Goal: Task Accomplishment & Management: Use online tool/utility

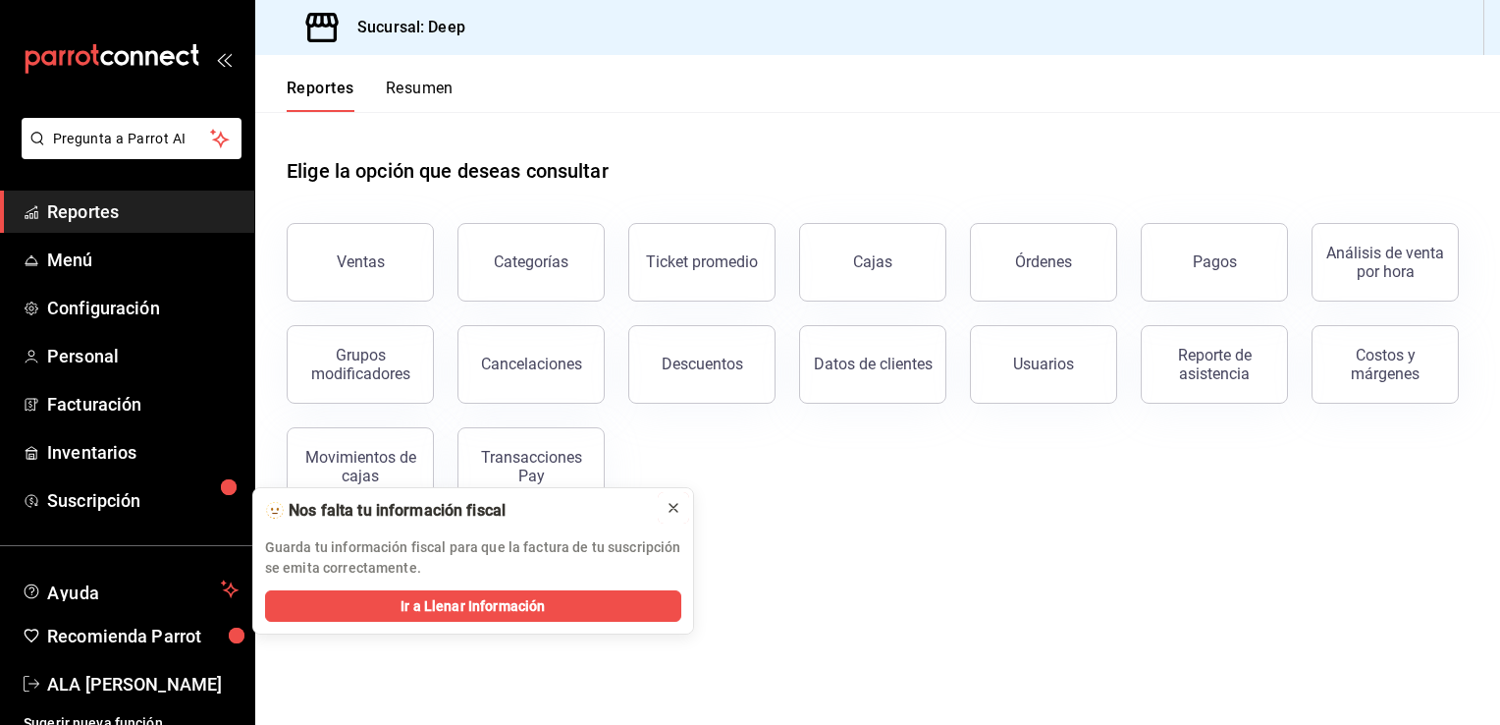
click at [682, 502] on button at bounding box center [673, 507] width 31 height 31
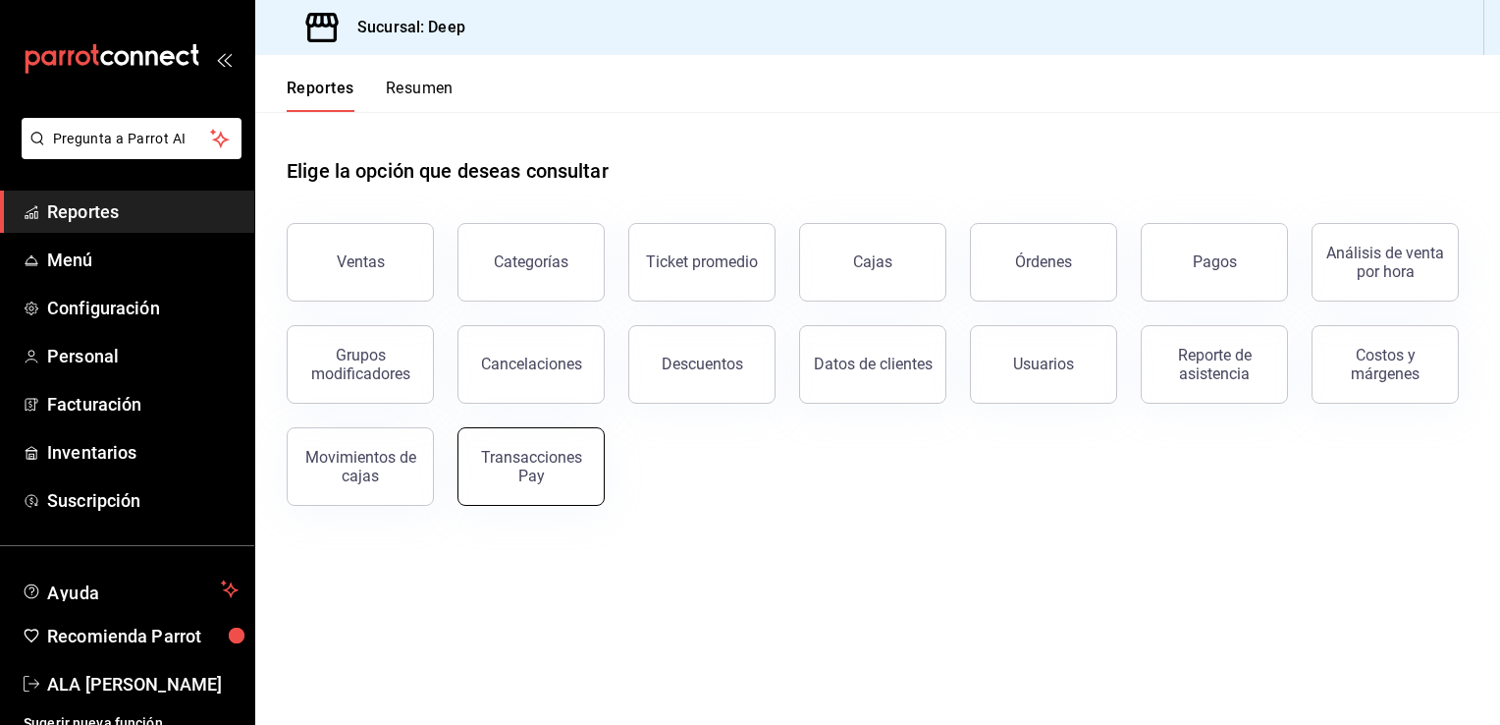
click at [514, 460] on div "Transacciones Pay" at bounding box center [531, 466] width 122 height 37
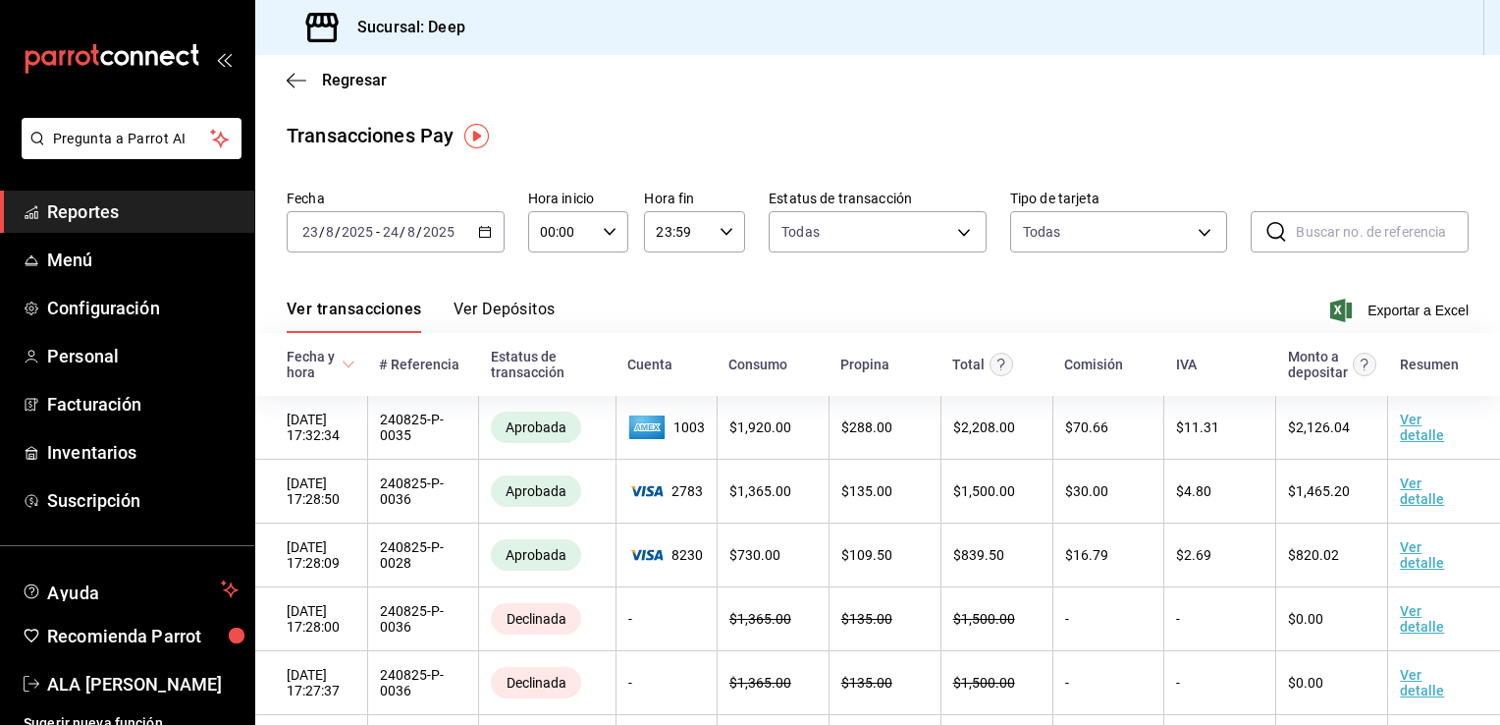
click at [479, 230] on icon "button" at bounding box center [485, 232] width 14 height 14
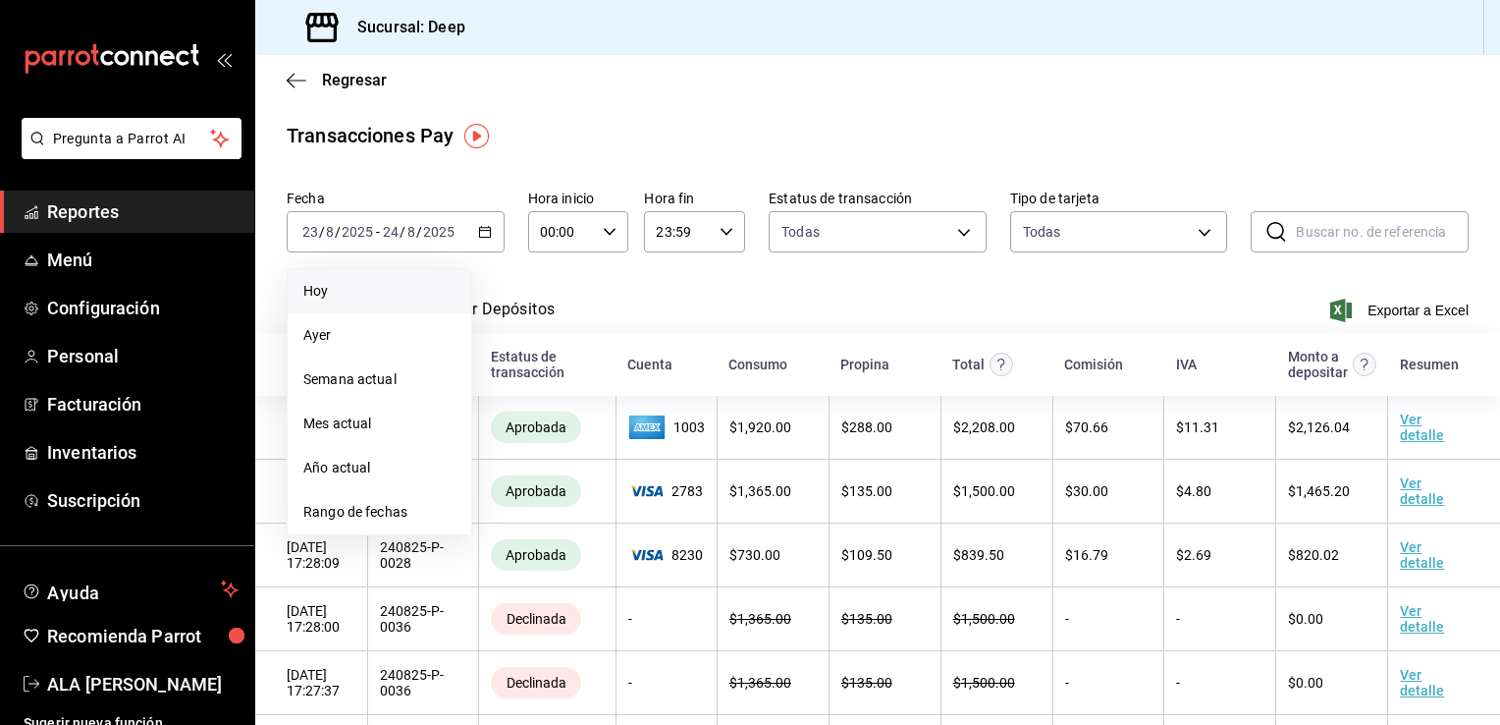
click at [418, 285] on span "Hoy" at bounding box center [379, 291] width 152 height 21
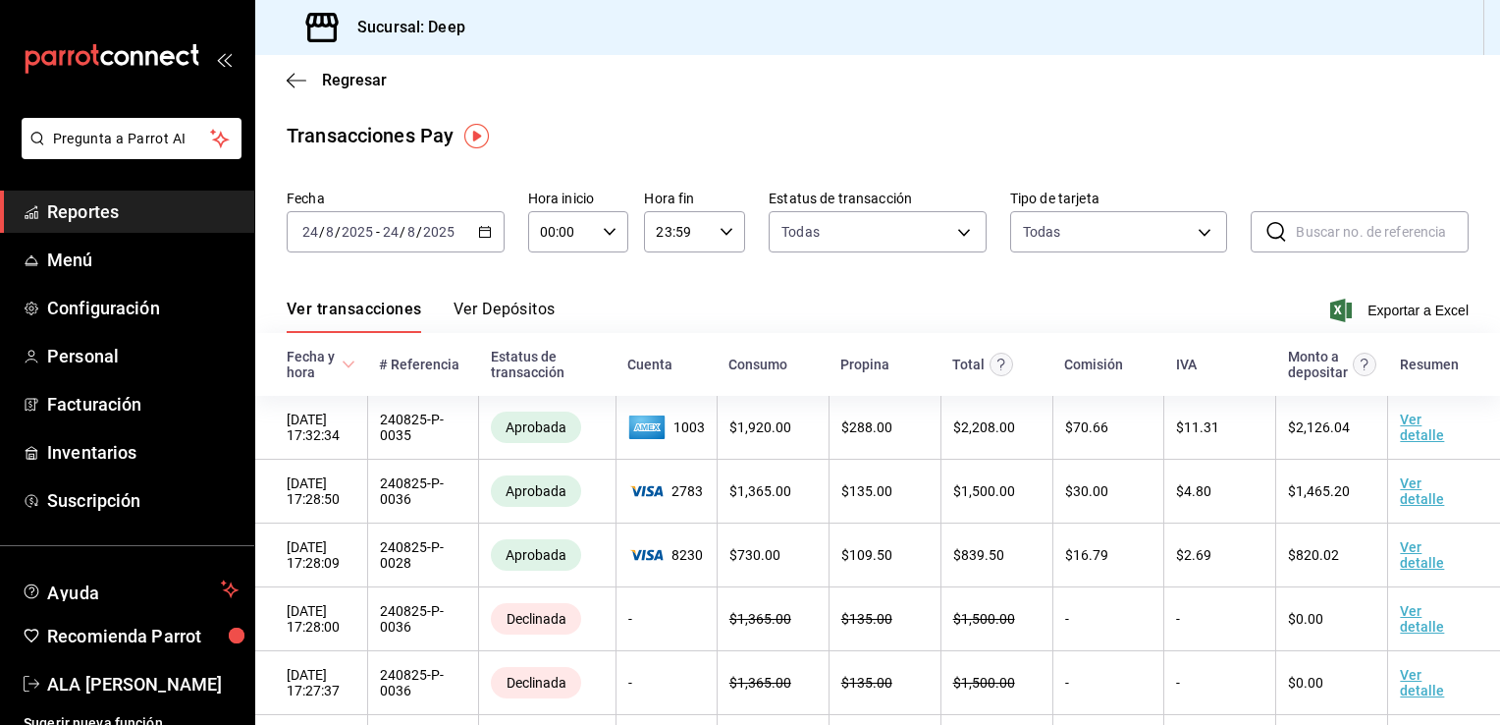
click at [126, 200] on span "Reportes" at bounding box center [142, 211] width 191 height 27
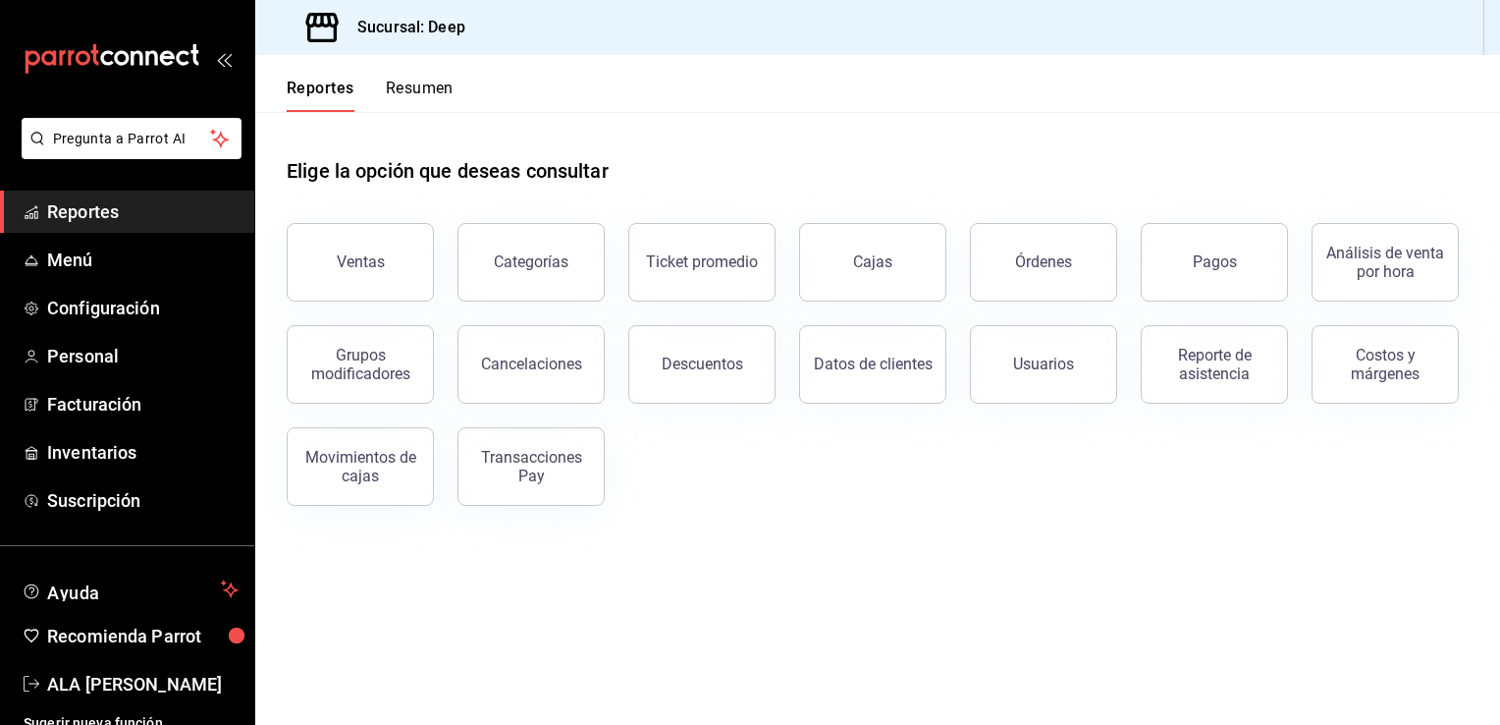
click at [125, 205] on span "Reportes" at bounding box center [142, 211] width 191 height 27
click at [503, 472] on div "Transacciones Pay" at bounding box center [531, 466] width 122 height 37
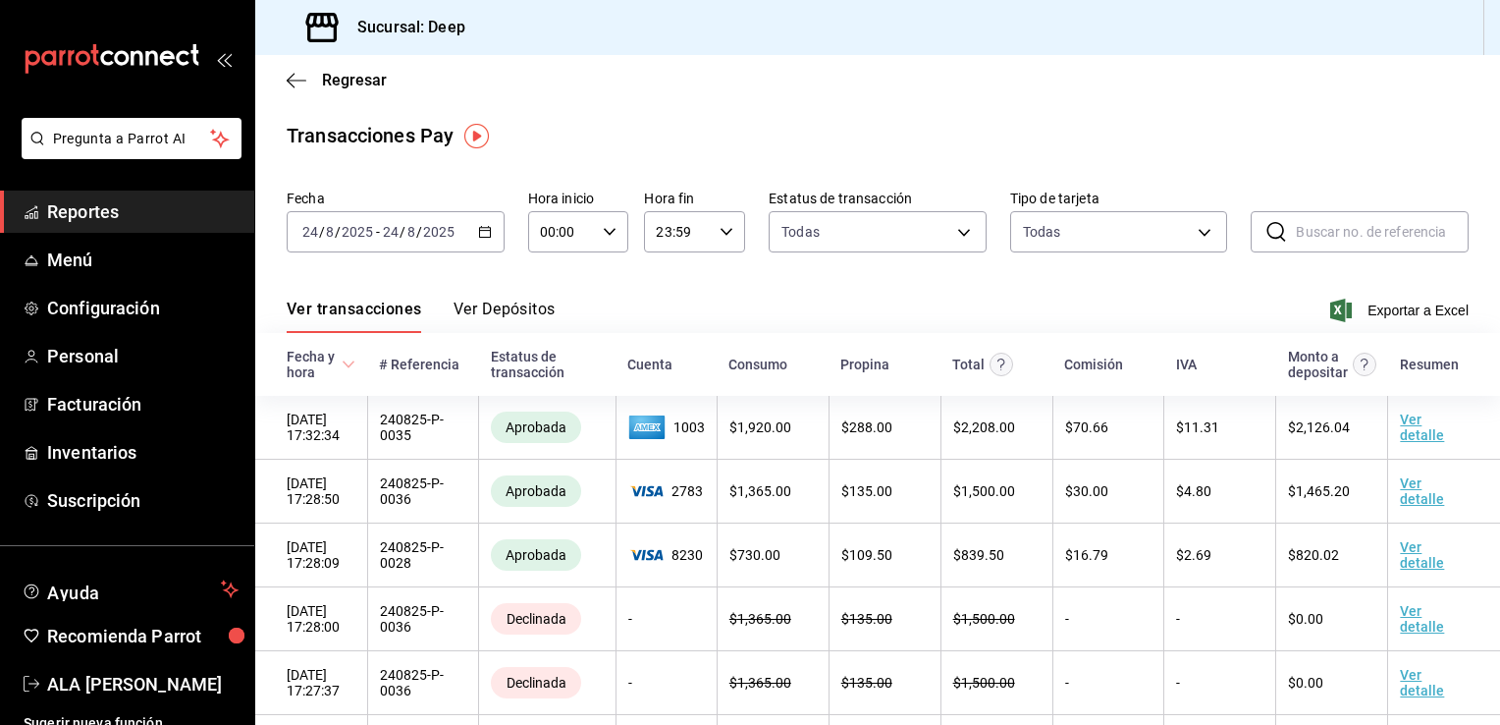
click at [1059, 108] on main "Regresar Transacciones Pay Fecha [DATE] [DATE] - [DATE] [DATE] Hora inicio 00:0…" at bounding box center [877, 560] width 1245 height 1010
click at [483, 224] on div "[DATE] [DATE] - [DATE] [DATE]" at bounding box center [396, 231] width 218 height 41
click at [1365, 320] on span "Exportar a Excel" at bounding box center [1401, 310] width 135 height 24
click at [1388, 322] on div "Ver transacciones Ver Depósitos Exportar a Excel" at bounding box center [878, 304] width 1182 height 57
click at [1384, 314] on span "Exportar a Excel" at bounding box center [1401, 310] width 135 height 24
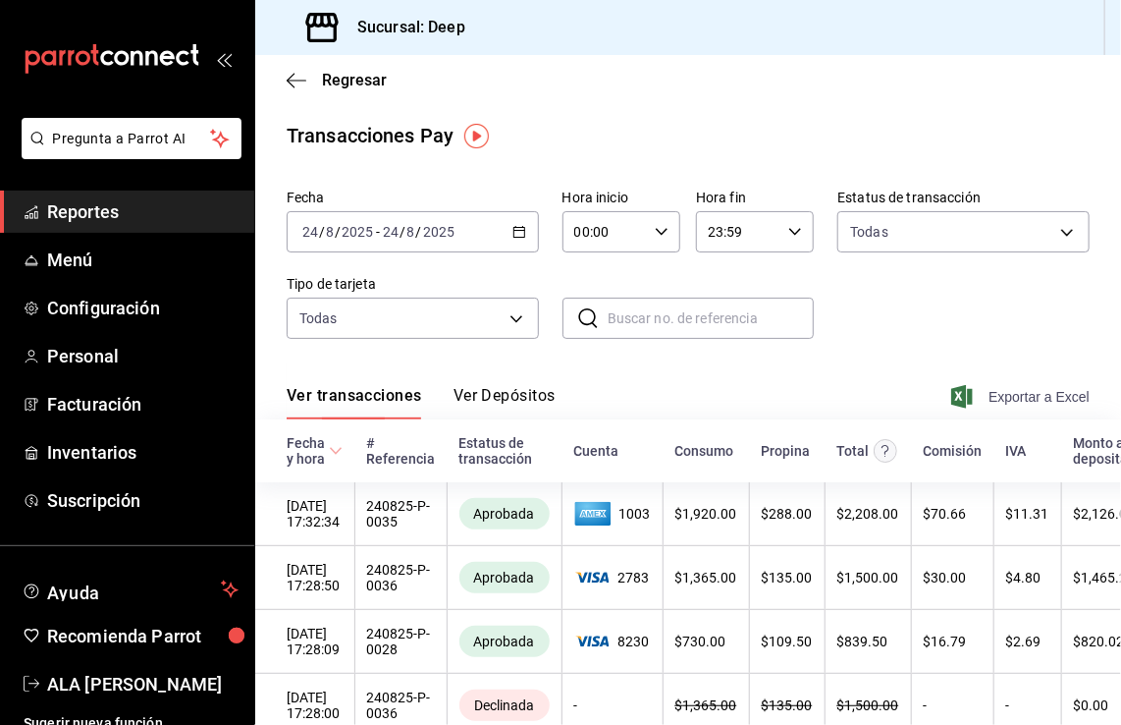
click at [1032, 395] on span "Exportar a Excel" at bounding box center [1022, 397] width 135 height 24
click at [1032, 395] on div "Exportando a excel..." at bounding box center [1010, 397] width 159 height 18
click at [1032, 395] on span "Exportando a excel..." at bounding box center [1010, 397] width 159 height 18
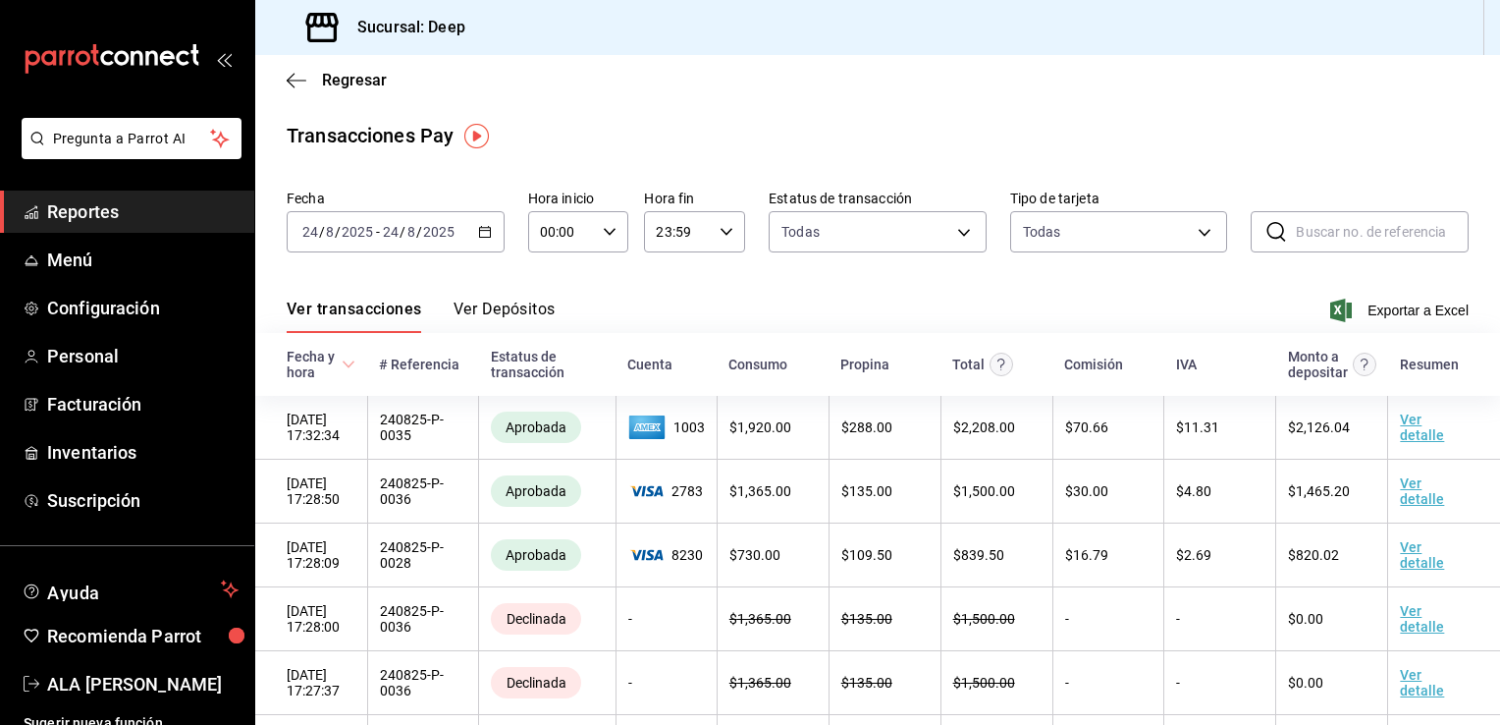
click at [482, 230] on icon "button" at bounding box center [485, 232] width 14 height 14
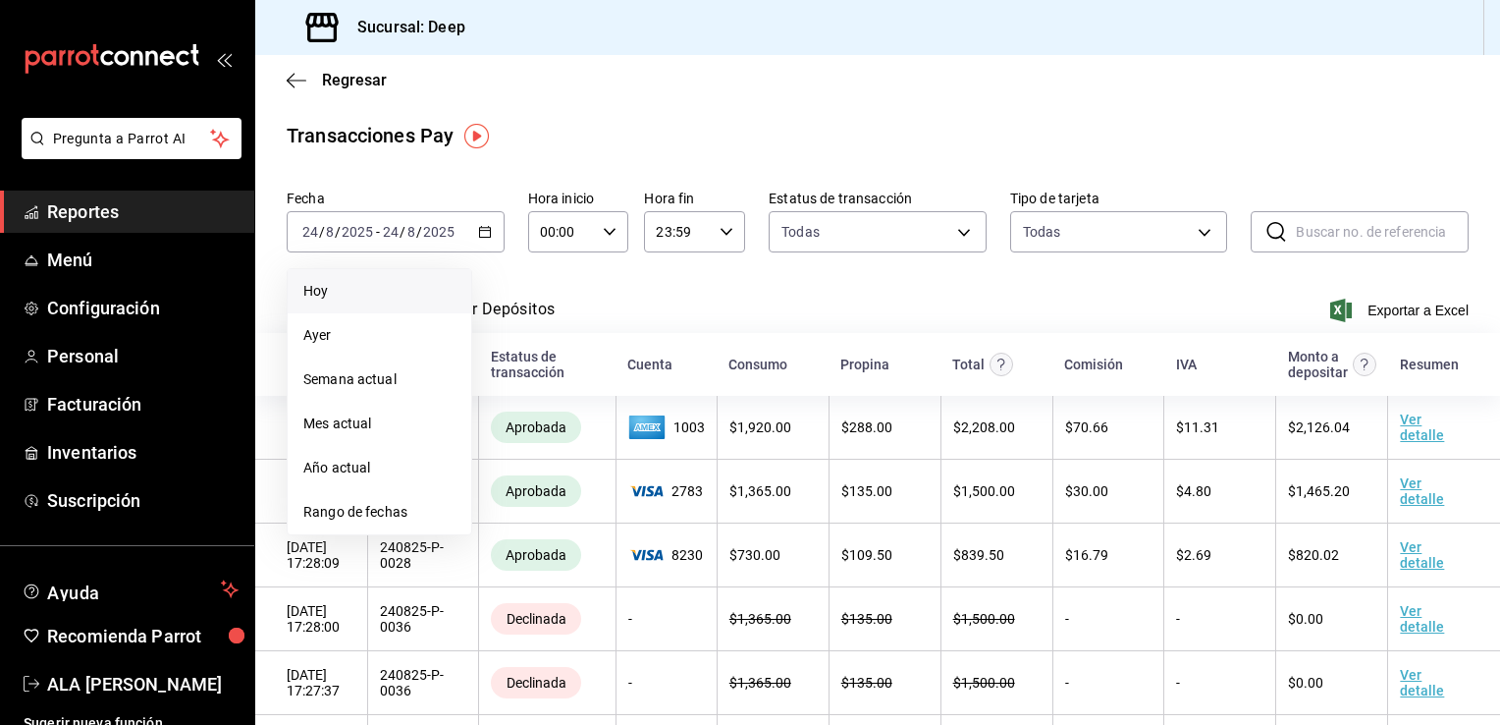
click at [312, 282] on span "Hoy" at bounding box center [379, 291] width 152 height 21
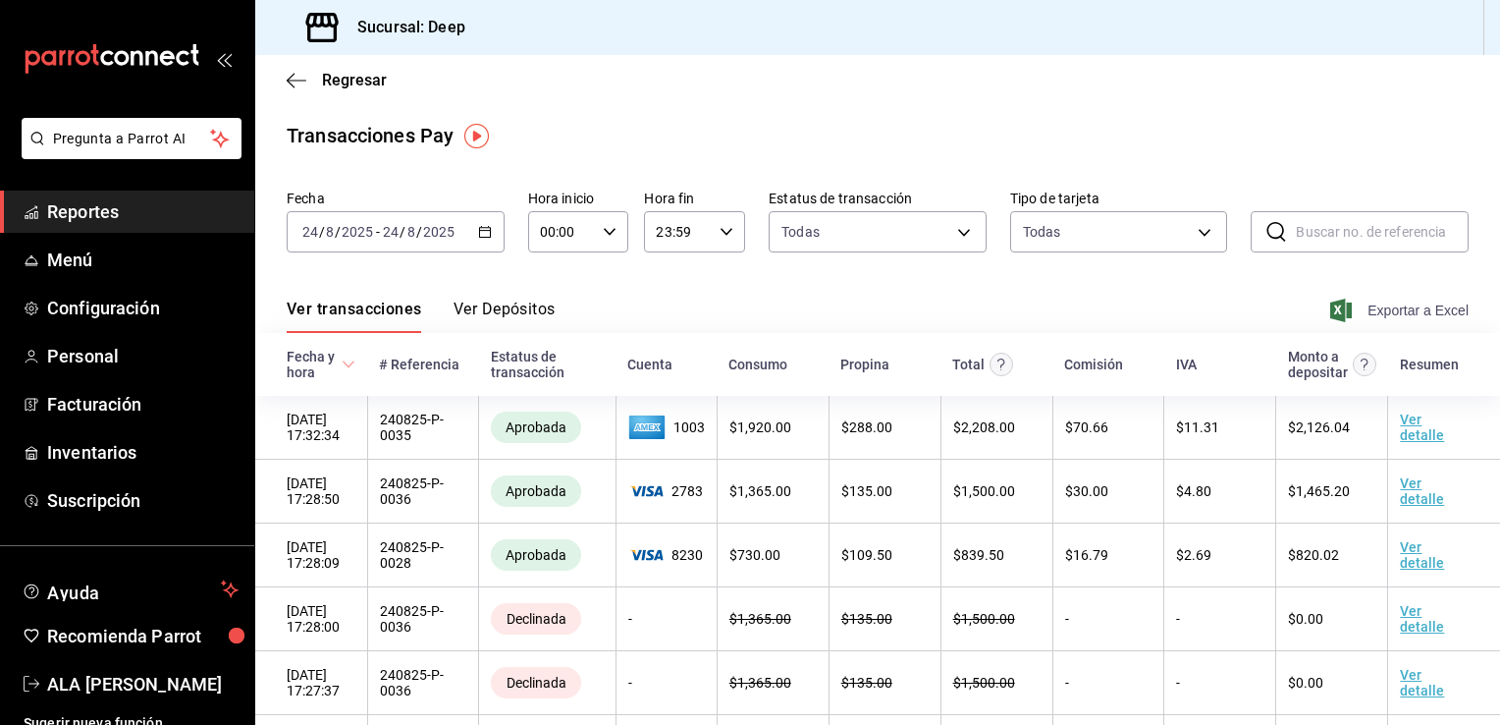
click at [1355, 305] on span "Exportar a Excel" at bounding box center [1401, 310] width 135 height 24
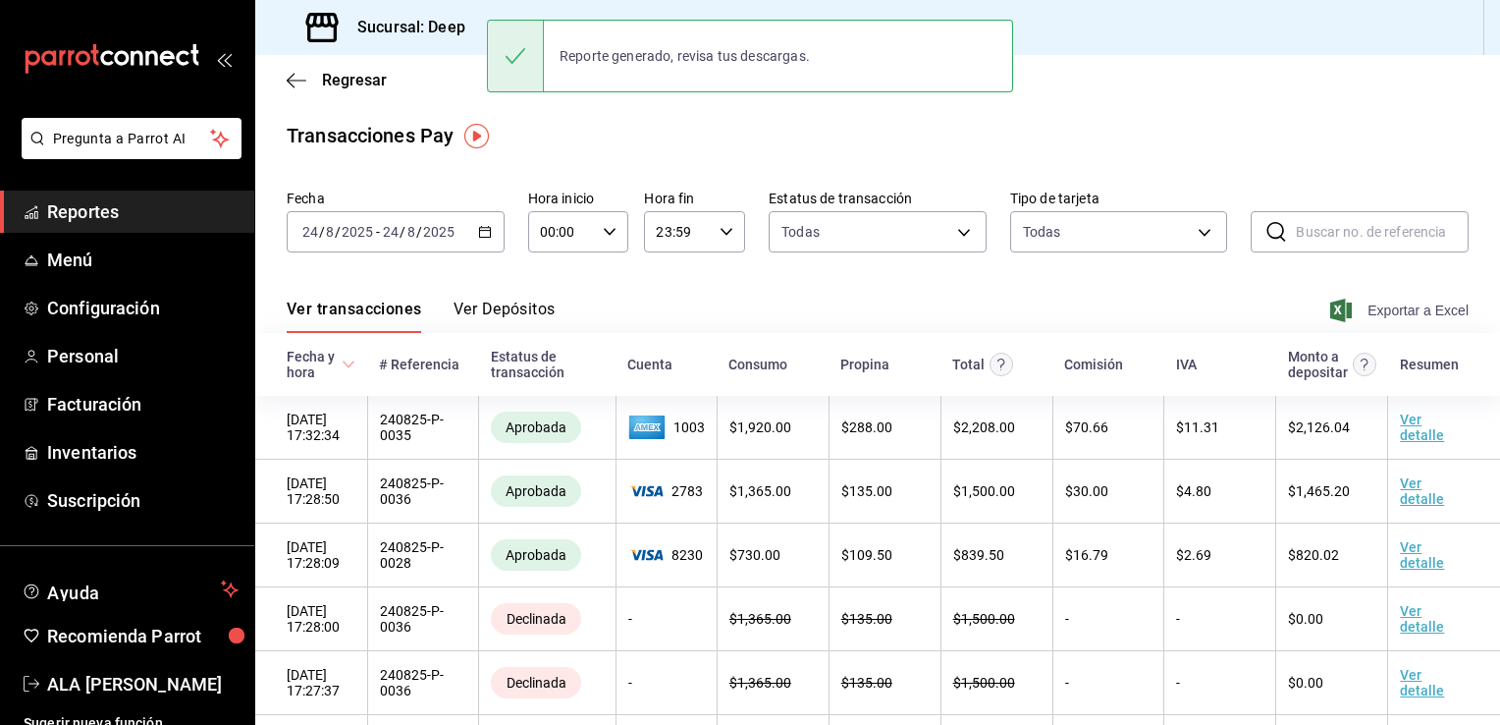
click at [1355, 305] on span "Exportar a Excel" at bounding box center [1401, 310] width 135 height 24
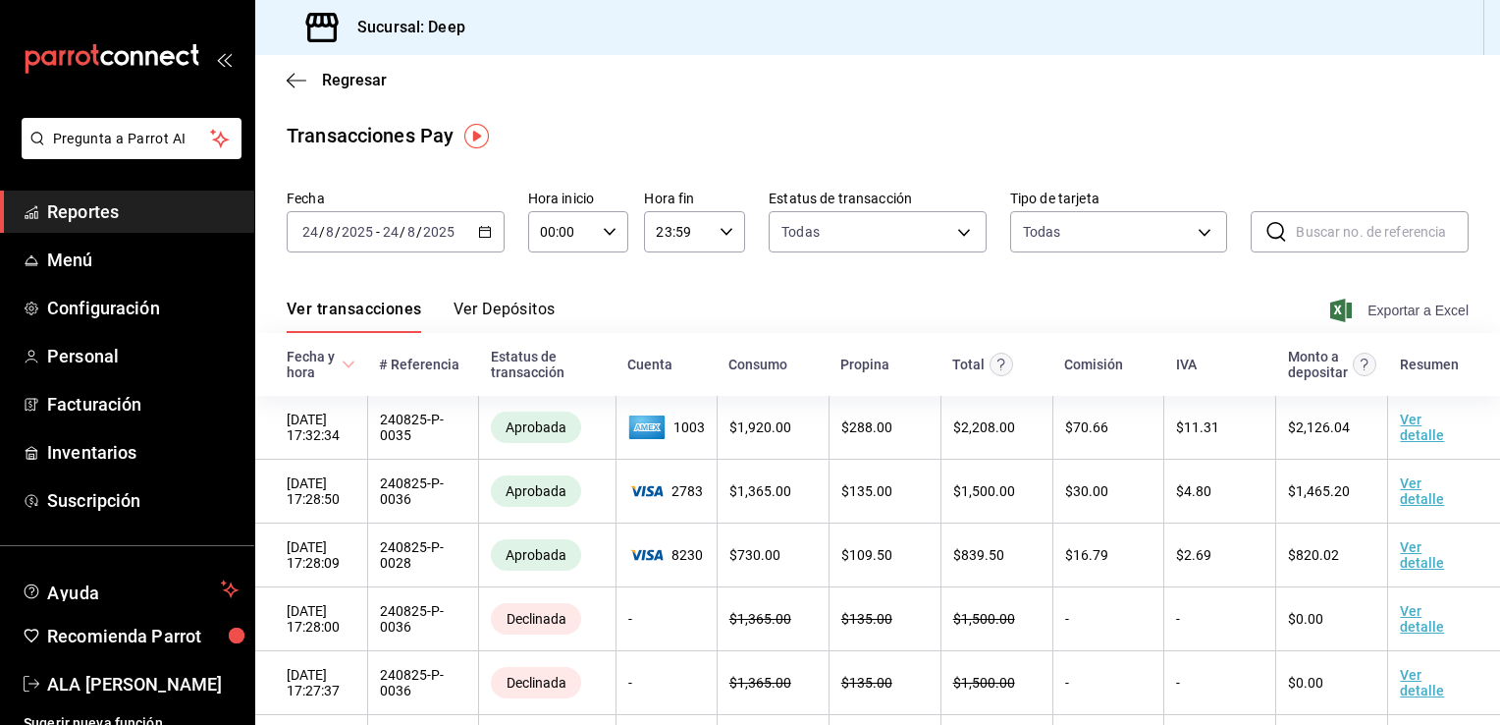
click at [1356, 305] on span "Exportar a Excel" at bounding box center [1401, 310] width 135 height 24
click at [1356, 305] on div "Exportando a excel..." at bounding box center [1389, 310] width 159 height 18
click at [1356, 305] on span "Exportar a Excel" at bounding box center [1401, 310] width 135 height 24
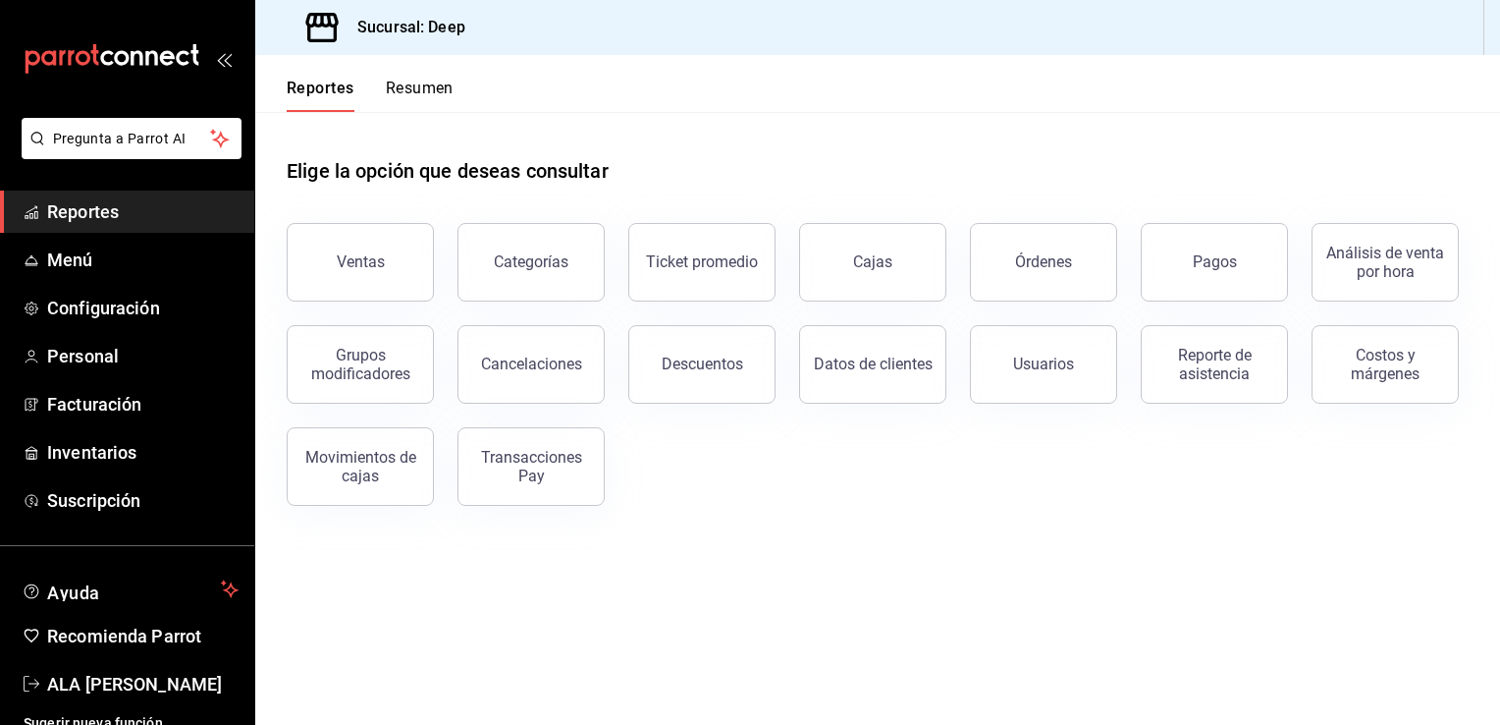
click at [110, 206] on span "Reportes" at bounding box center [142, 211] width 191 height 27
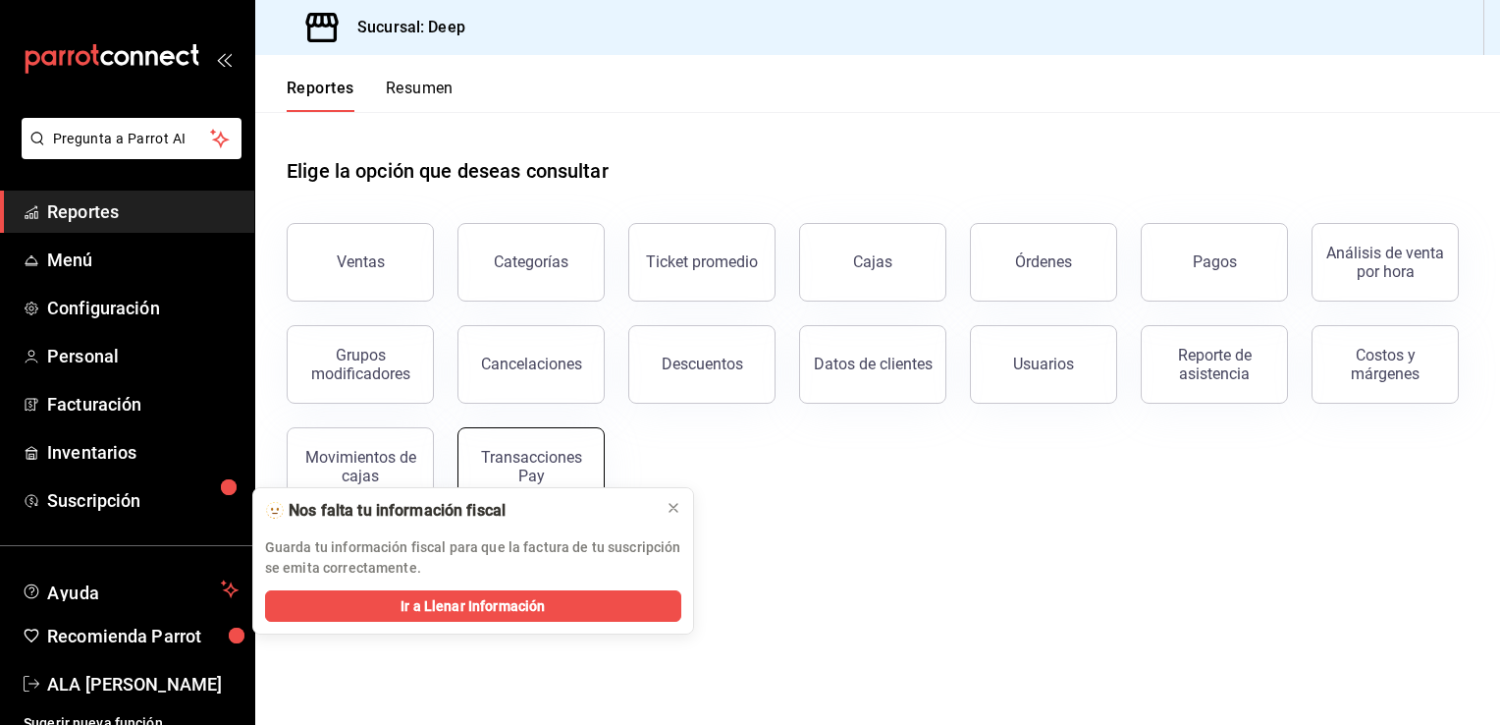
click at [569, 481] on div "Transacciones Pay" at bounding box center [531, 466] width 122 height 37
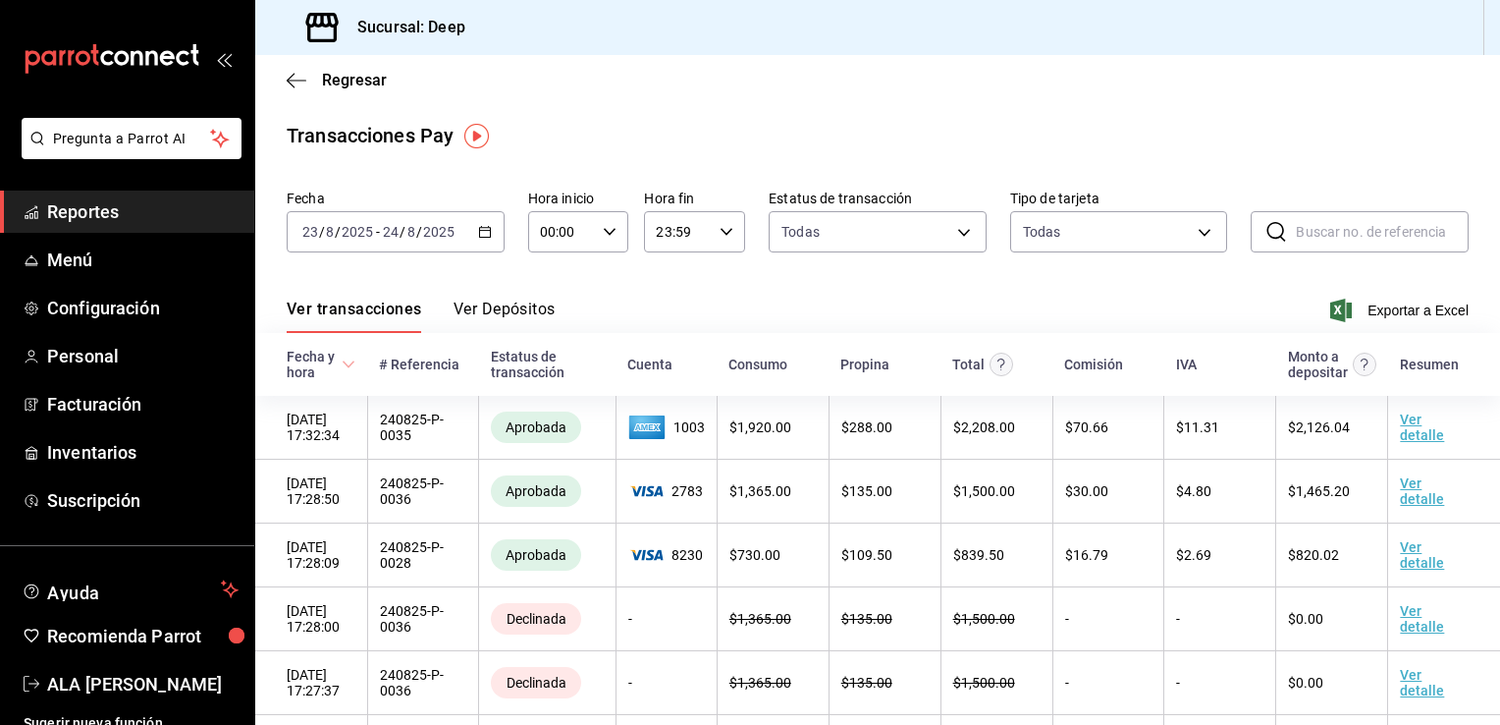
click at [484, 240] on div "2025-08-23 23 / 8 / 2025 - 2025-08-24 24 / 8 / 2025" at bounding box center [396, 231] width 218 height 41
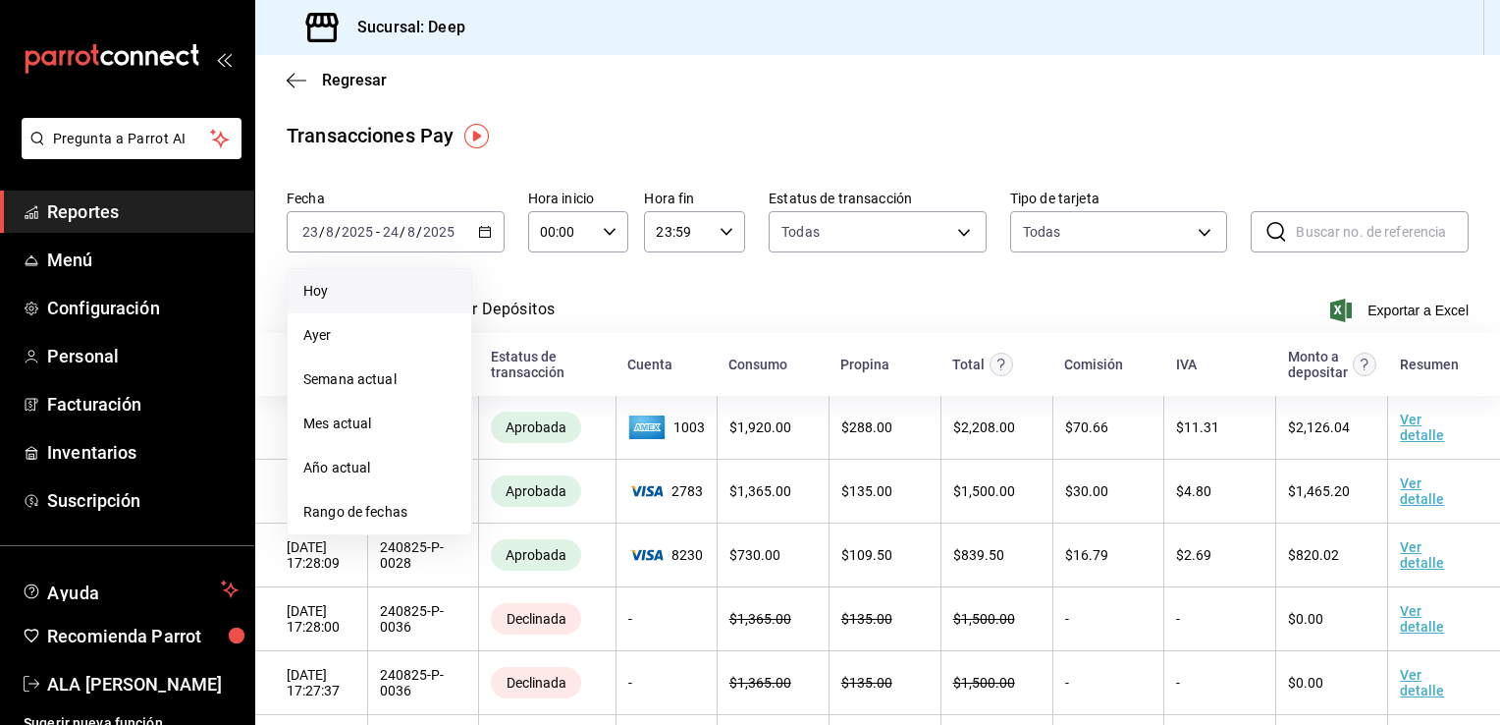
click at [368, 301] on li "Hoy" at bounding box center [380, 291] width 184 height 44
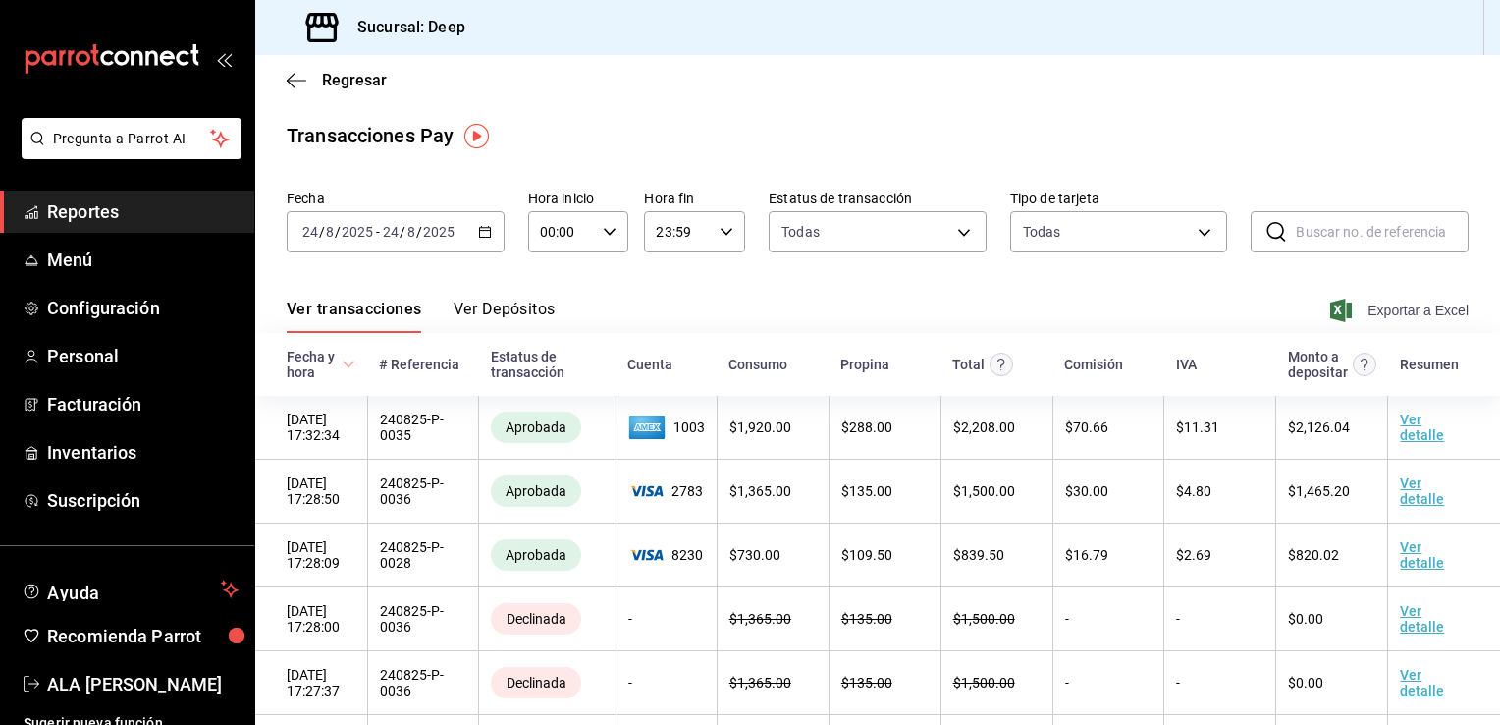
click at [1358, 309] on span "Exportar a Excel" at bounding box center [1401, 310] width 135 height 24
